Goal: Navigation & Orientation: Understand site structure

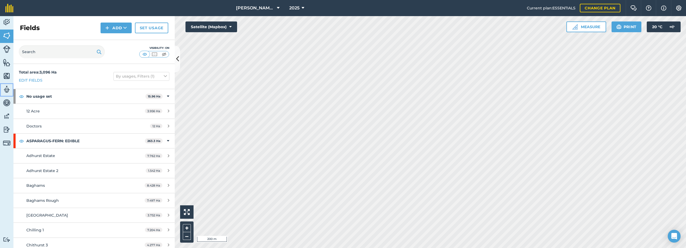
click at [6, 90] on img at bounding box center [7, 89] width 8 height 8
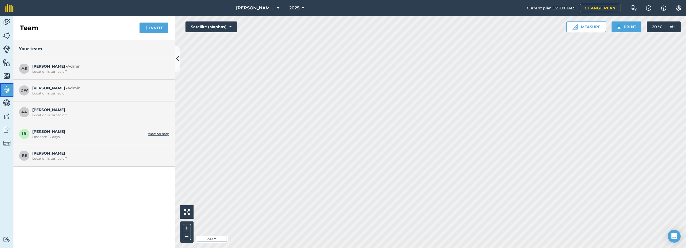
click at [6, 90] on img at bounding box center [7, 89] width 8 height 8
click at [4, 35] on img at bounding box center [7, 36] width 8 height 8
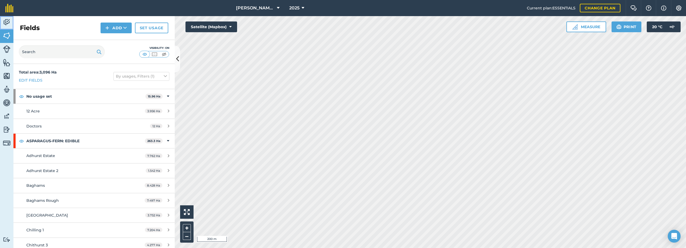
click at [8, 21] on img at bounding box center [7, 22] width 8 height 8
